Goal: Complete application form: Complete application form

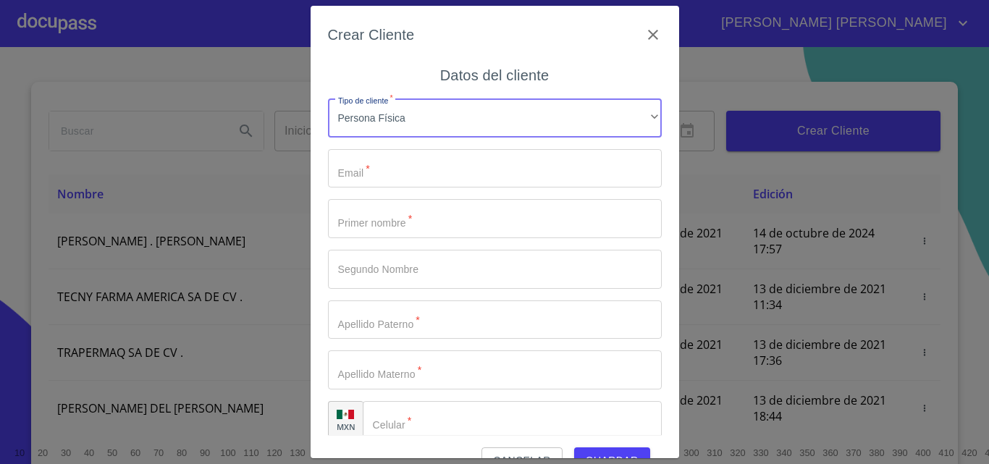
click at [383, 163] on input "Tipo de cliente   *" at bounding box center [495, 168] width 334 height 39
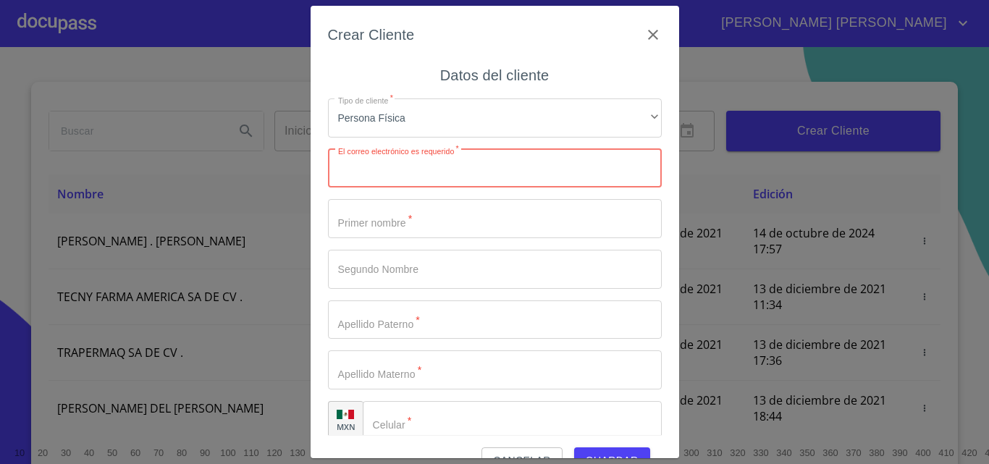
paste input "[EMAIL_ADDRESS][DOMAIN_NAME]"
type input "[EMAIL_ADDRESS][DOMAIN_NAME]"
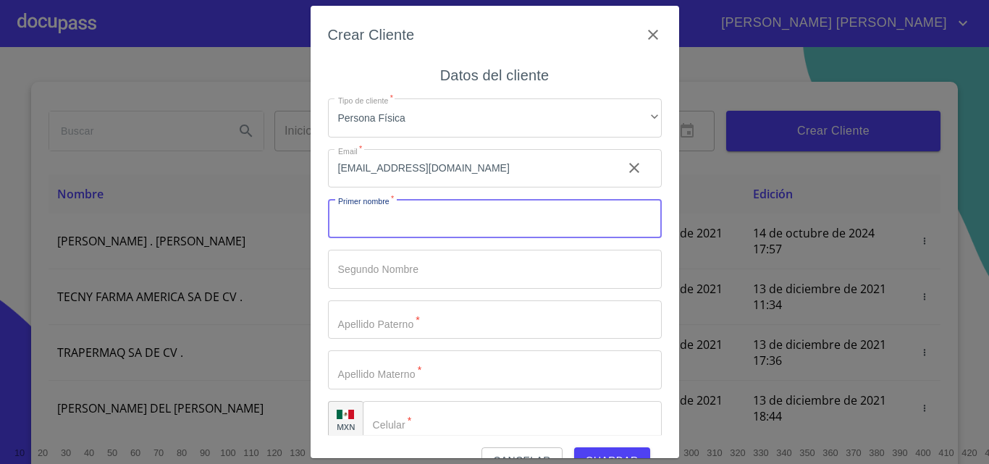
click at [472, 228] on input "Tipo de cliente   *" at bounding box center [495, 218] width 334 height 39
type input "EDSON"
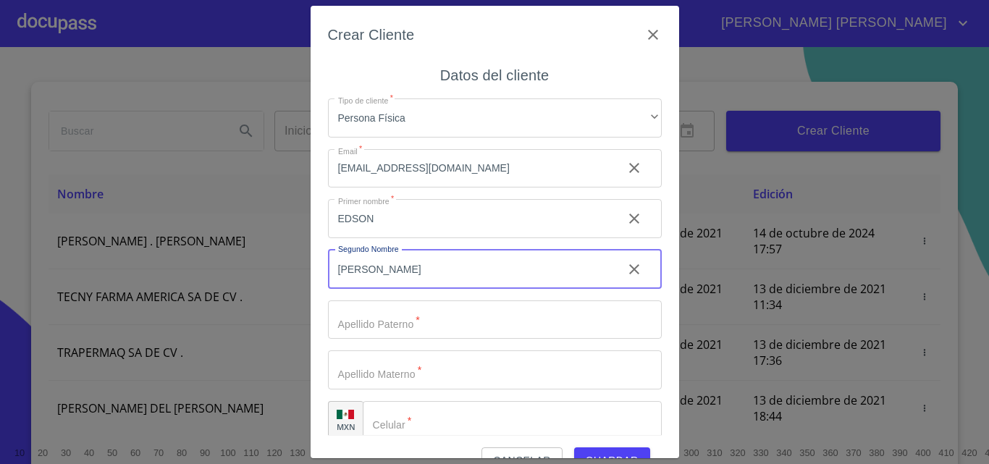
type input "[PERSON_NAME]"
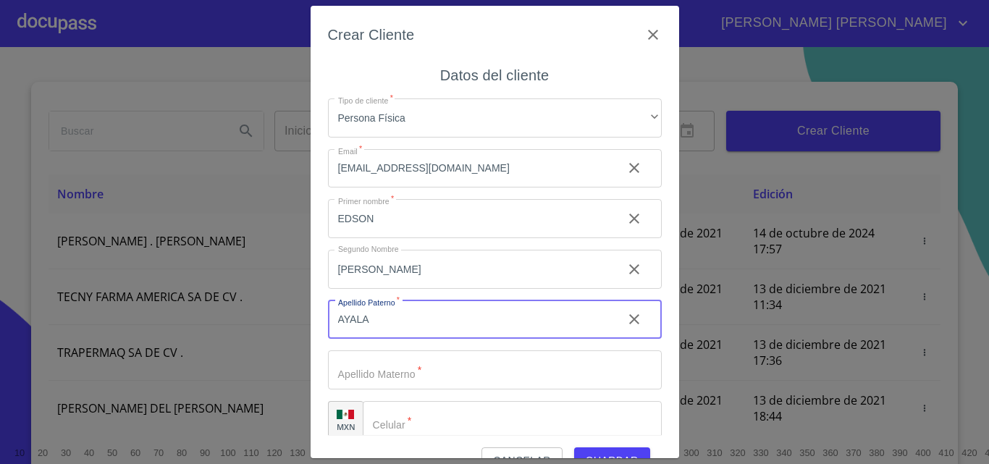
type input "AYALA"
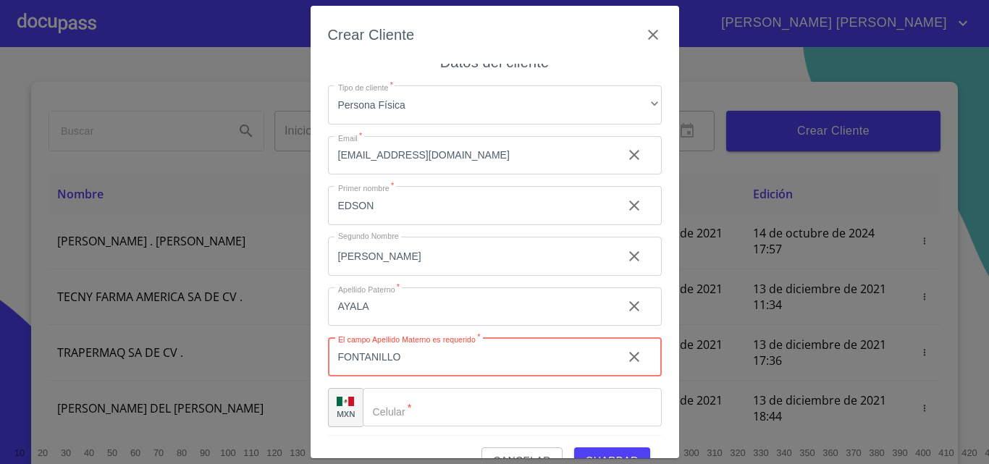
scroll to position [17, 0]
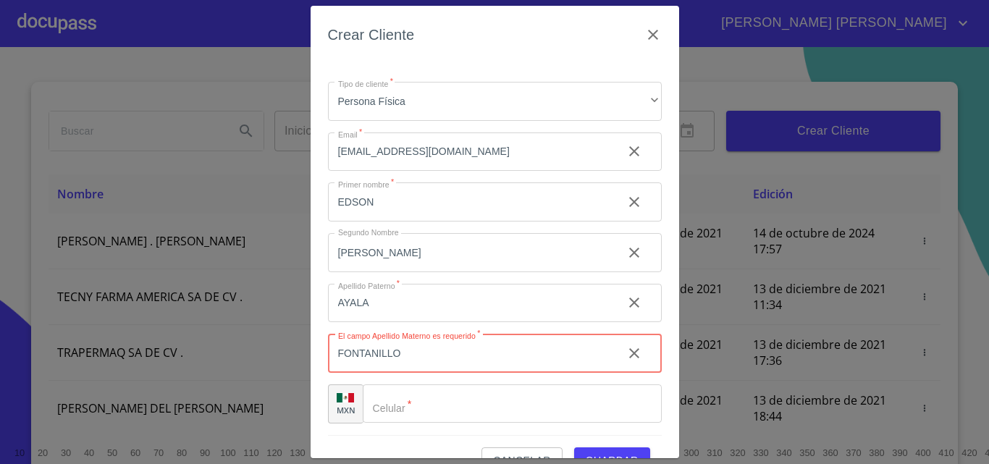
type input "FONTANILLO"
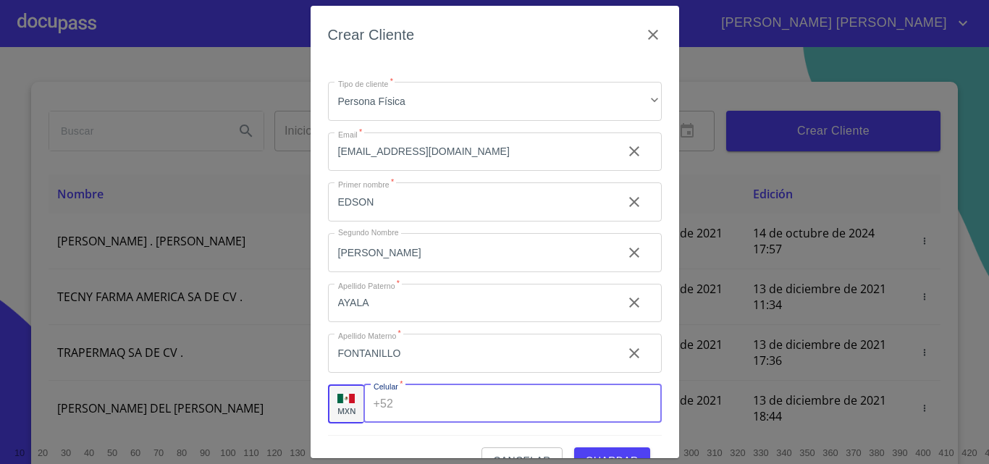
click at [474, 398] on input "Tipo de cliente   *" at bounding box center [530, 403] width 262 height 39
paste input "[PHONE_NUMBER]"
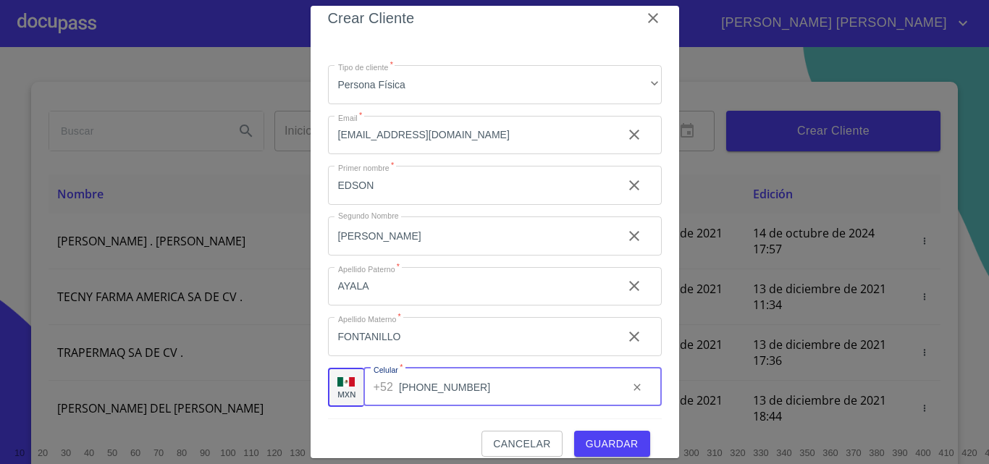
scroll to position [33, 0]
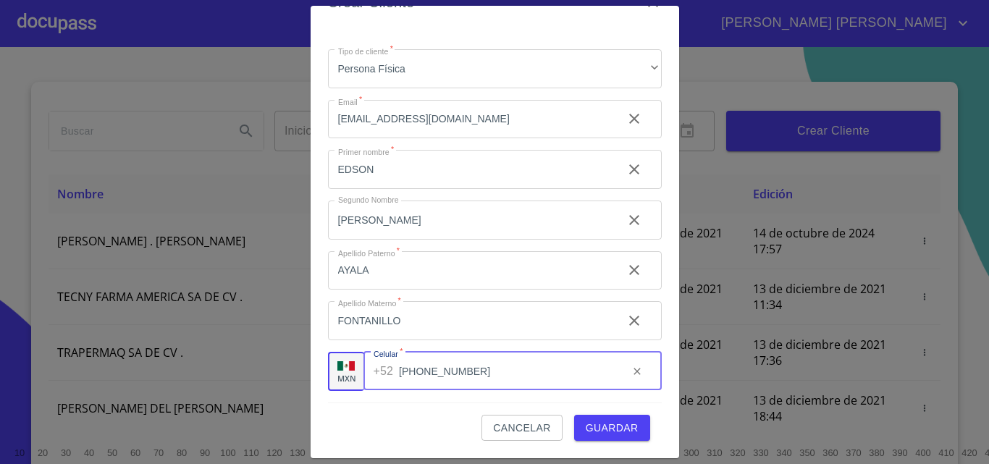
type input "[PHONE_NUMBER]"
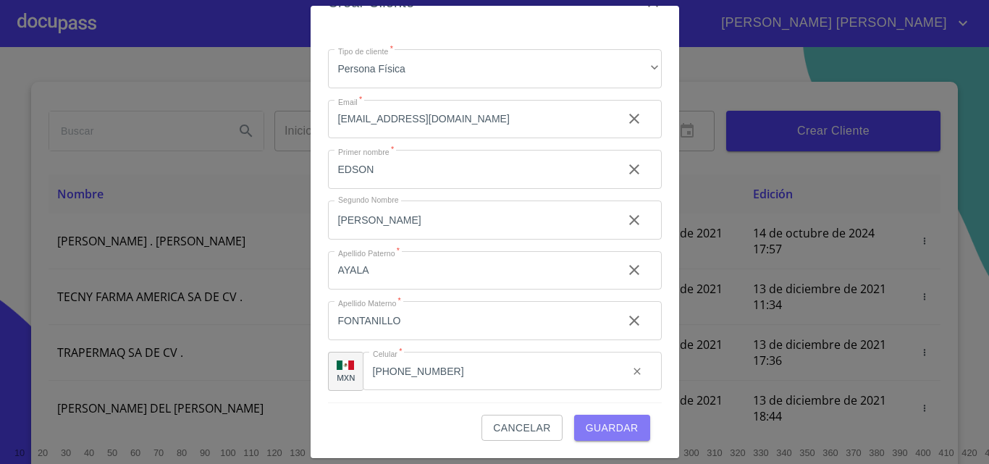
click at [615, 426] on span "Guardar" at bounding box center [611, 428] width 53 height 18
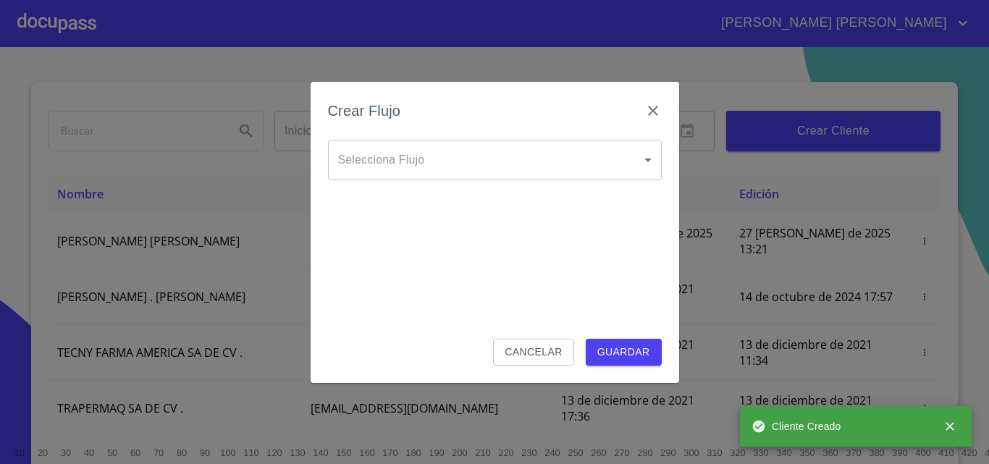
click at [415, 179] on body "[PERSON_NAME] [PERSON_NAME] Inicio ​ Fin ​ Crear Cliente Nombre Correo electrón…" at bounding box center [494, 232] width 989 height 464
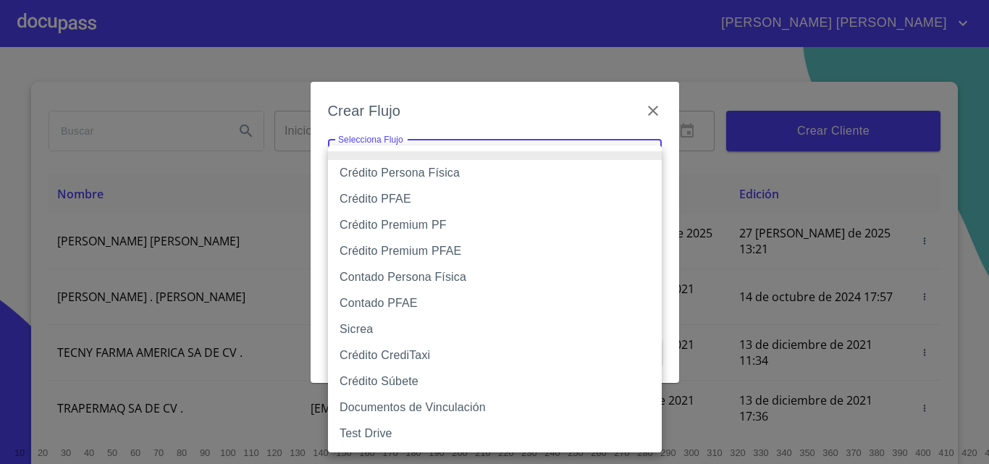
click at [441, 174] on li "Crédito Persona Física" at bounding box center [495, 173] width 334 height 26
type input "61b033e49b8c202ad5bb7912"
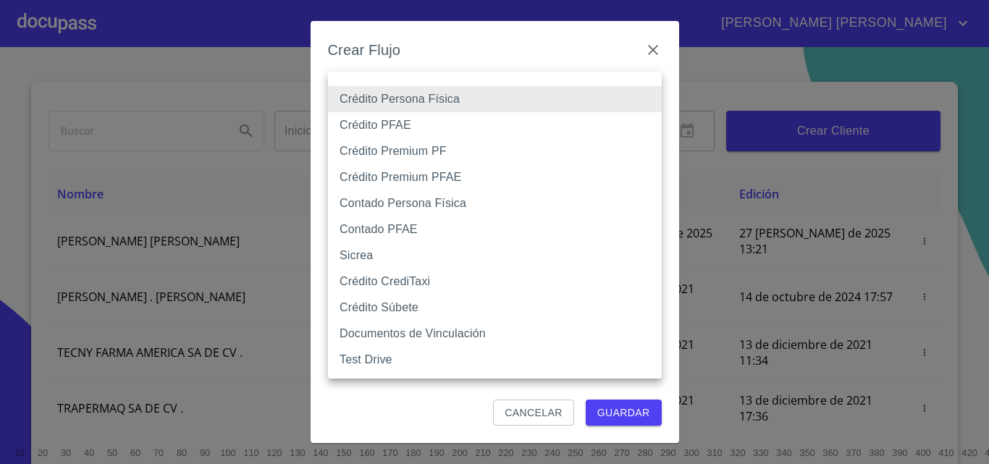
click at [430, 99] on body "[PERSON_NAME] [PERSON_NAME] Inicio ​ Fin ​ Crear Cliente Nombre Correo electrón…" at bounding box center [494, 232] width 989 height 464
click at [430, 99] on li "Crédito Persona Física" at bounding box center [495, 99] width 334 height 26
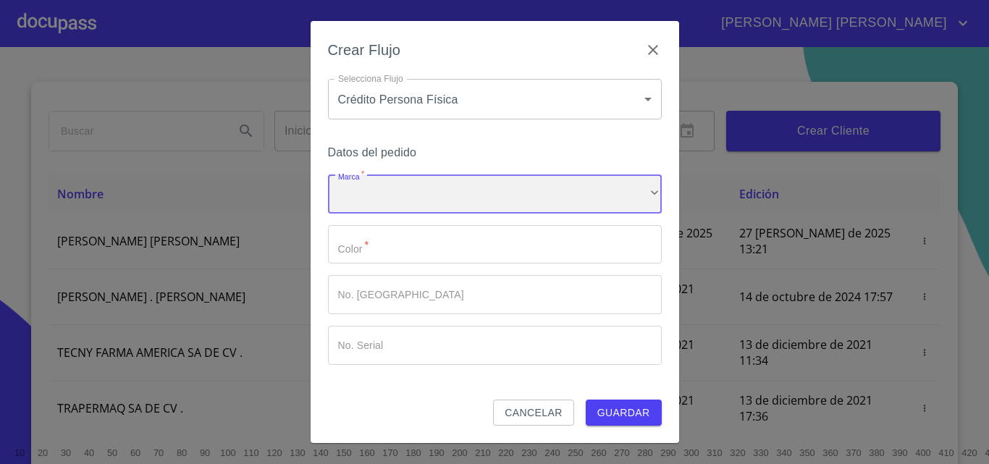
click at [344, 176] on div "​" at bounding box center [495, 193] width 334 height 39
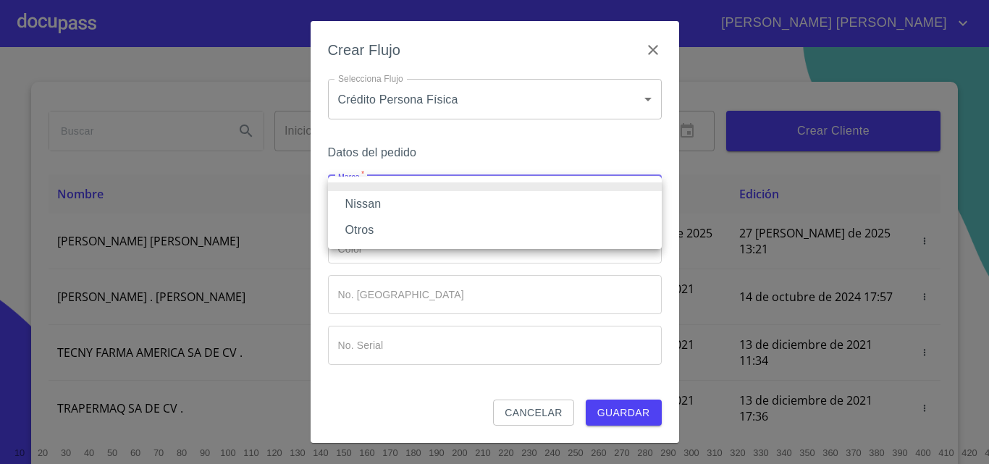
click at [375, 207] on li "Nissan" at bounding box center [495, 204] width 334 height 26
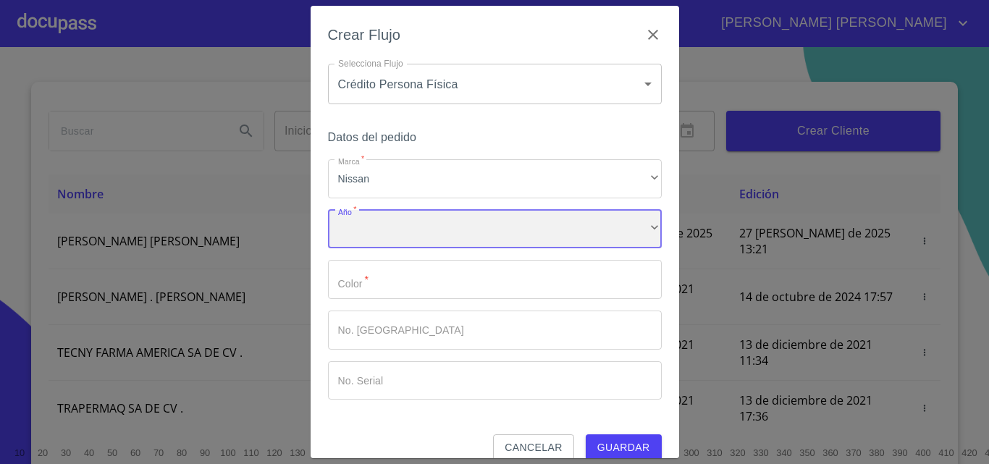
click at [376, 234] on div "​" at bounding box center [495, 229] width 334 height 39
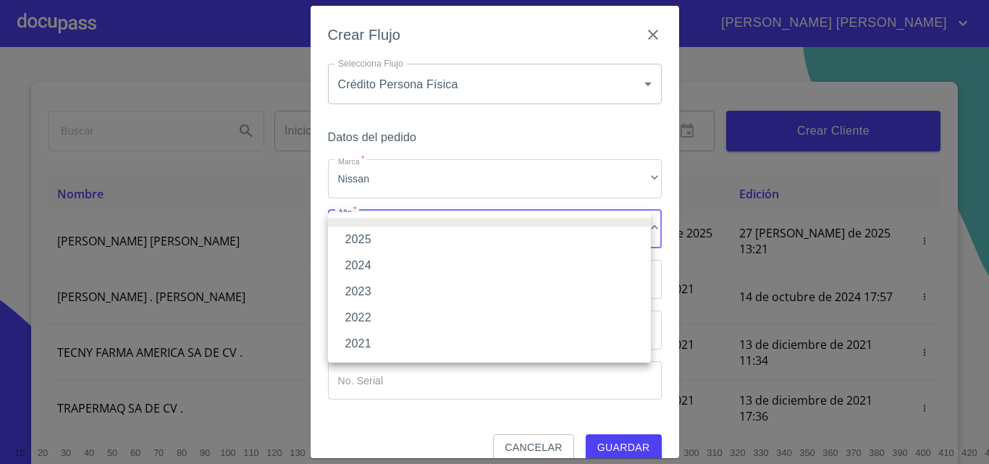
click at [370, 237] on li "2025" at bounding box center [489, 240] width 323 height 26
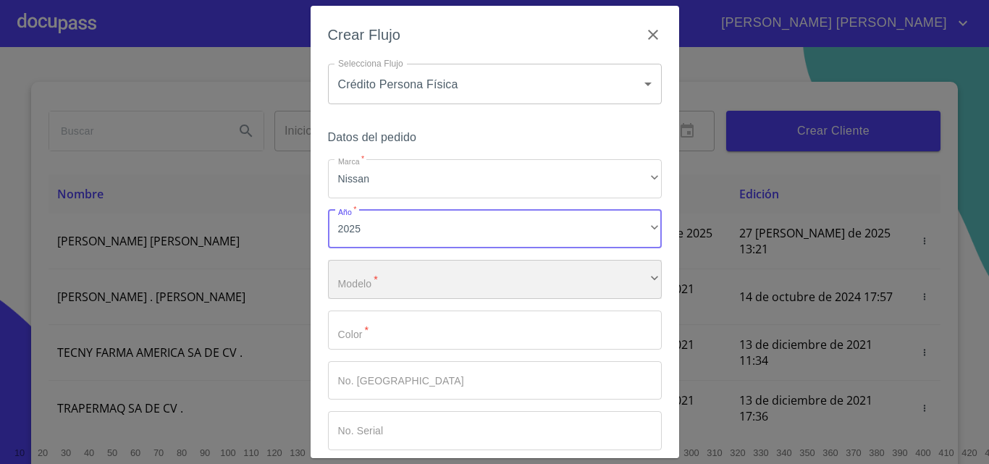
click at [378, 276] on div "​" at bounding box center [495, 279] width 334 height 39
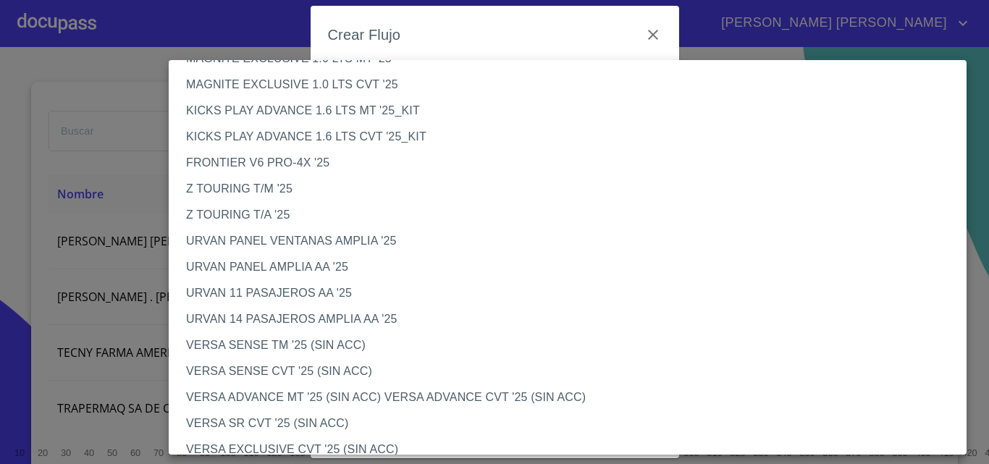
scroll to position [507, 0]
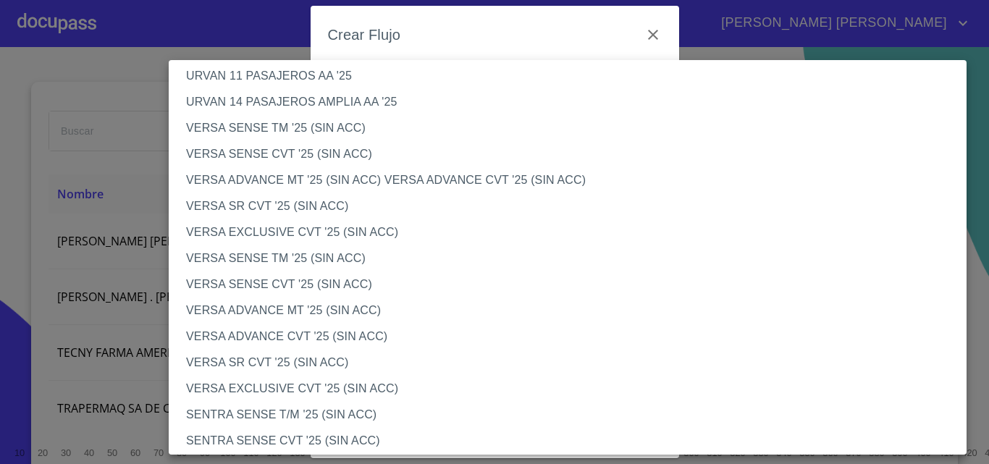
click at [269, 329] on li "VERSA ADVANCE CVT '25 (SIN ACC)" at bounding box center [573, 336] width 808 height 26
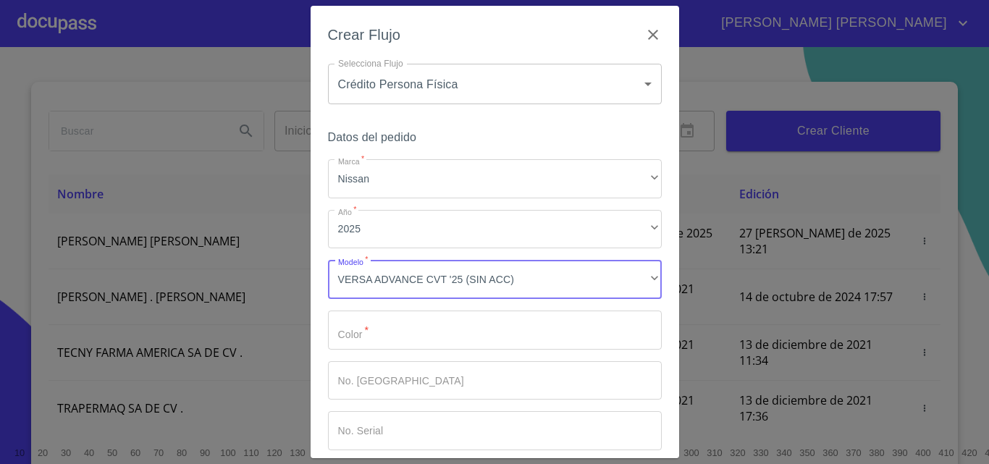
click at [397, 327] on input "Marca   *" at bounding box center [495, 329] width 334 height 39
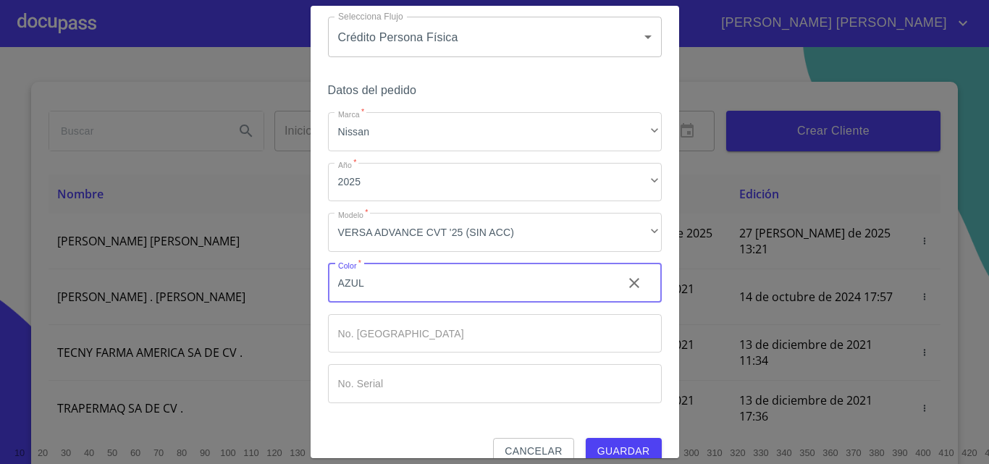
scroll to position [70, 0]
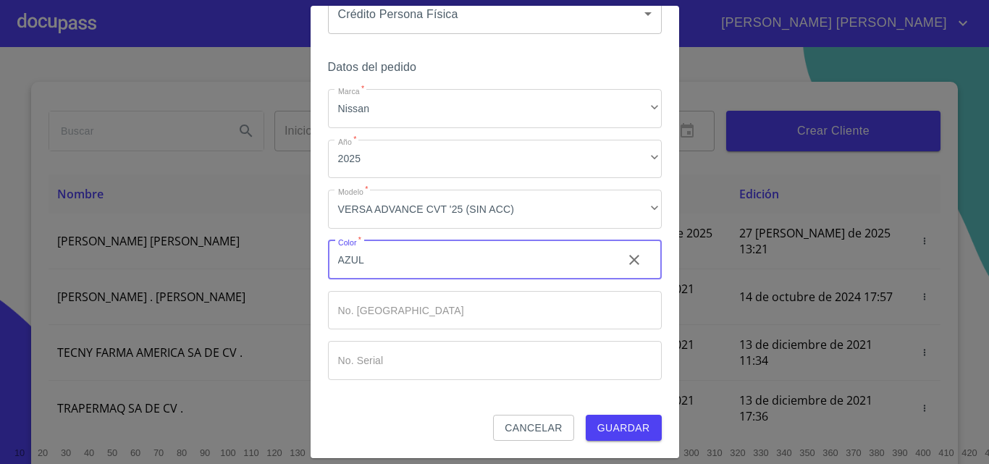
type input "AZUL"
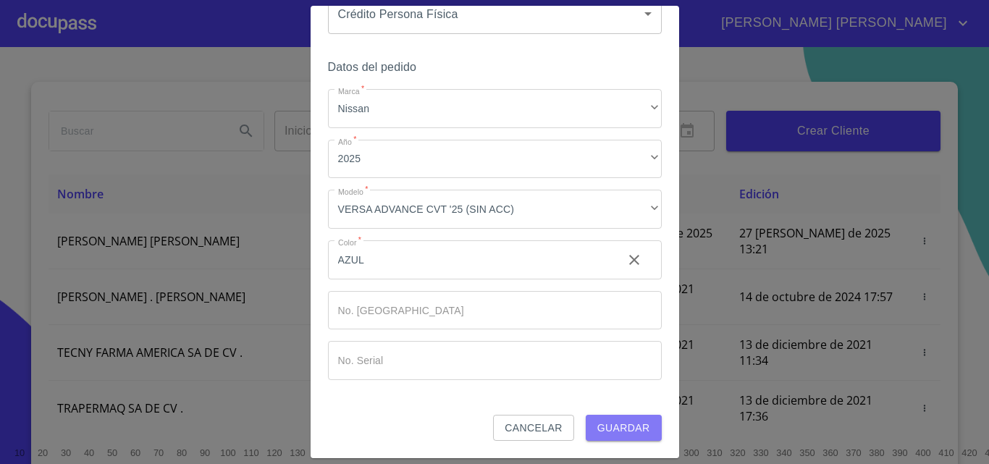
click at [622, 427] on span "Guardar" at bounding box center [623, 428] width 53 height 18
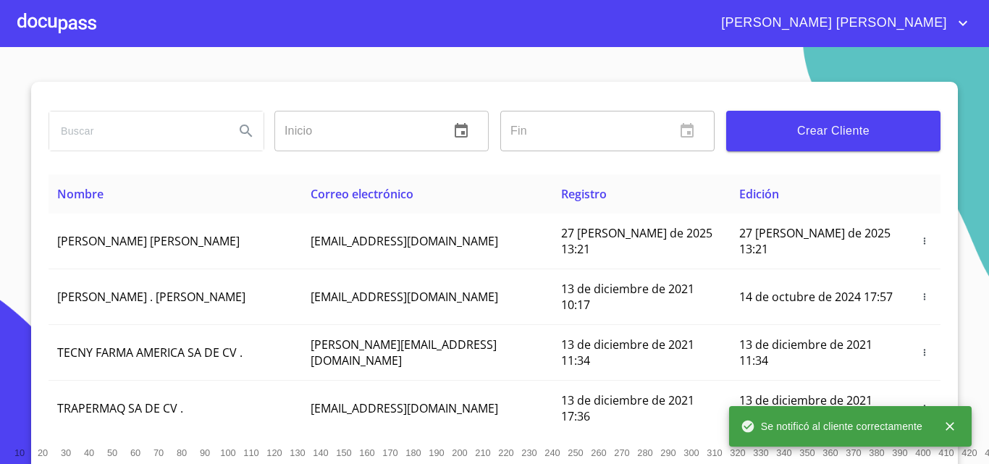
click at [73, 30] on div at bounding box center [56, 23] width 79 height 46
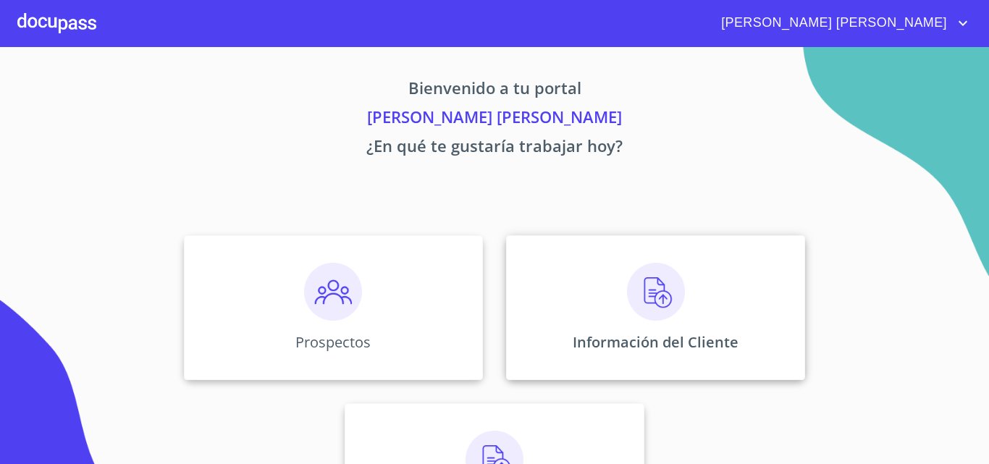
click at [646, 329] on div "Información del Cliente" at bounding box center [655, 307] width 299 height 145
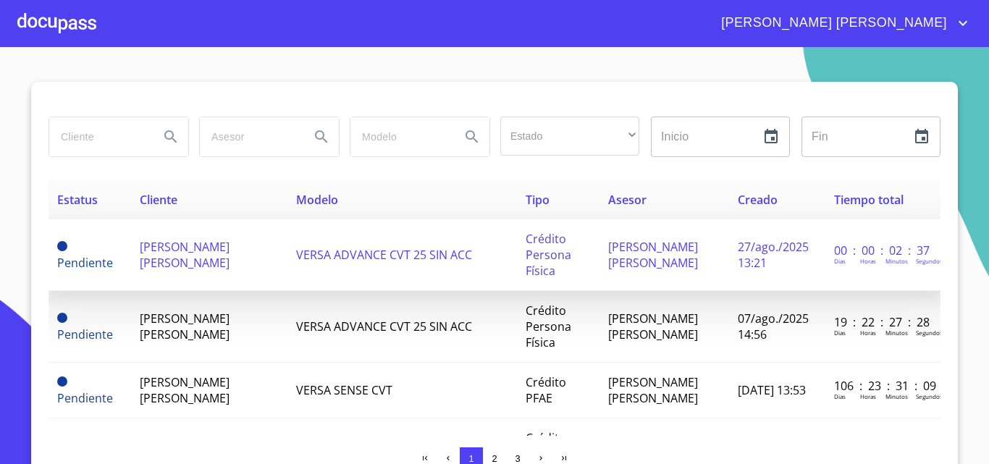
click at [299, 262] on span "VERSA ADVANCE CVT 25 SIN ACC" at bounding box center [384, 255] width 176 height 16
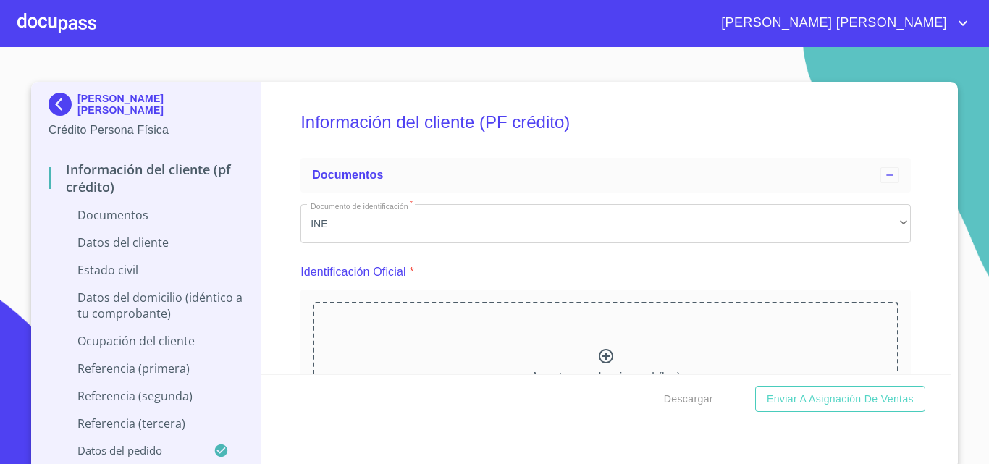
click at [602, 365] on icon at bounding box center [605, 355] width 17 height 17
